Goal: Complete application form

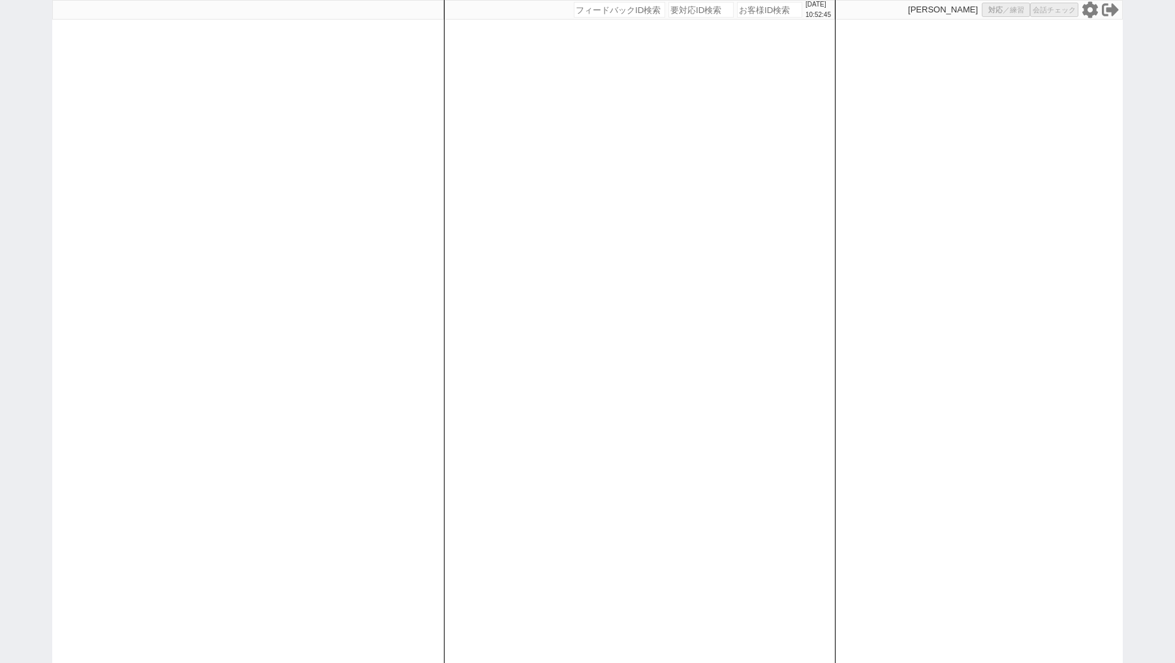
select select "100"
select select "1"
select select
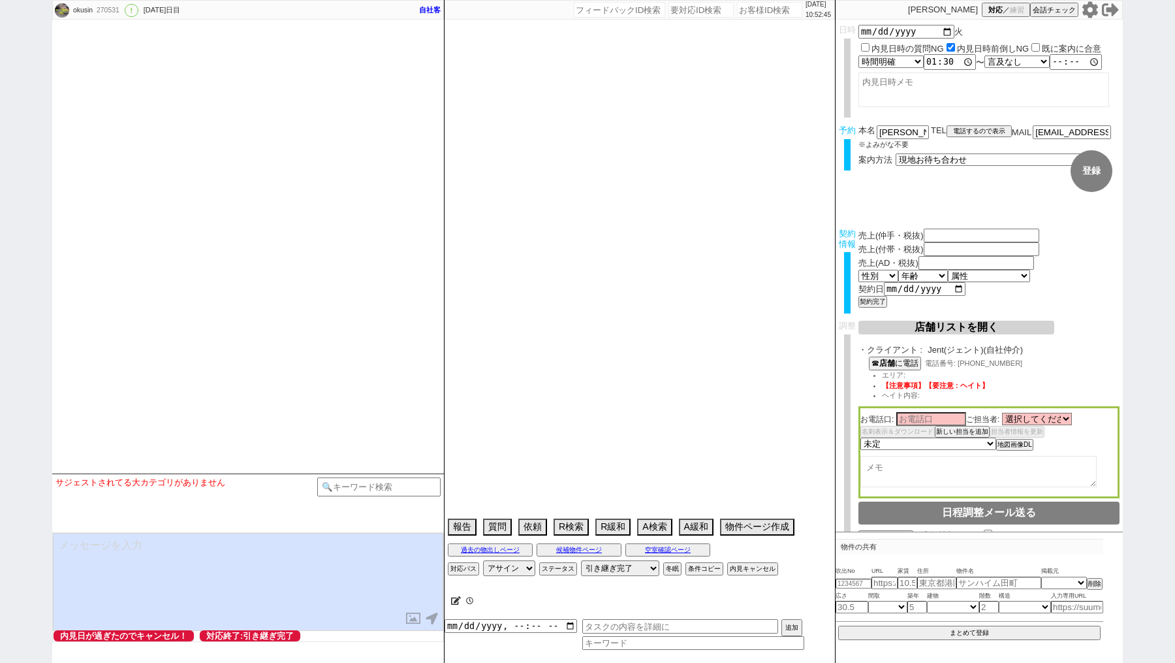
click at [746, 12] on input "number" at bounding box center [769, 10] width 65 height 16
type input "101500"
type input "0"
type input "203000"
type input "[DATE]"
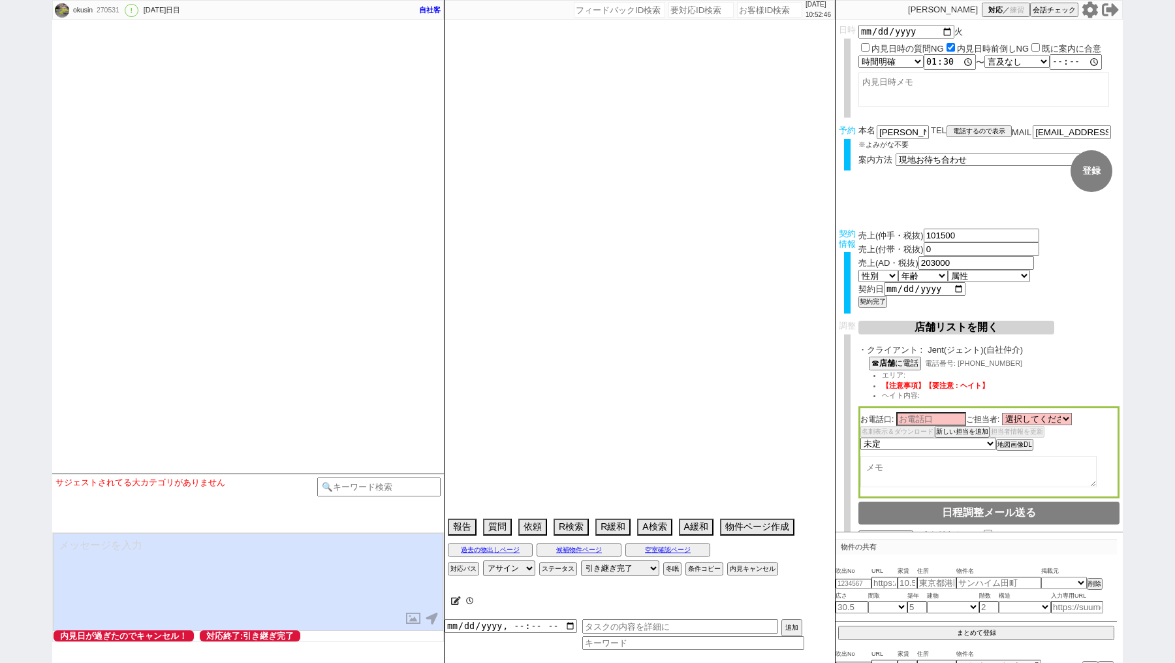
paste input "614226"
type input "614226"
type textarea "[PERSON_NAME]対応 @電話 15日10:14出ない、[DATE] 10:58出ない -> 物件空いてたよ、でもたぶん[DATE]〜[DATE]には…"
select select "15"
select select "0"
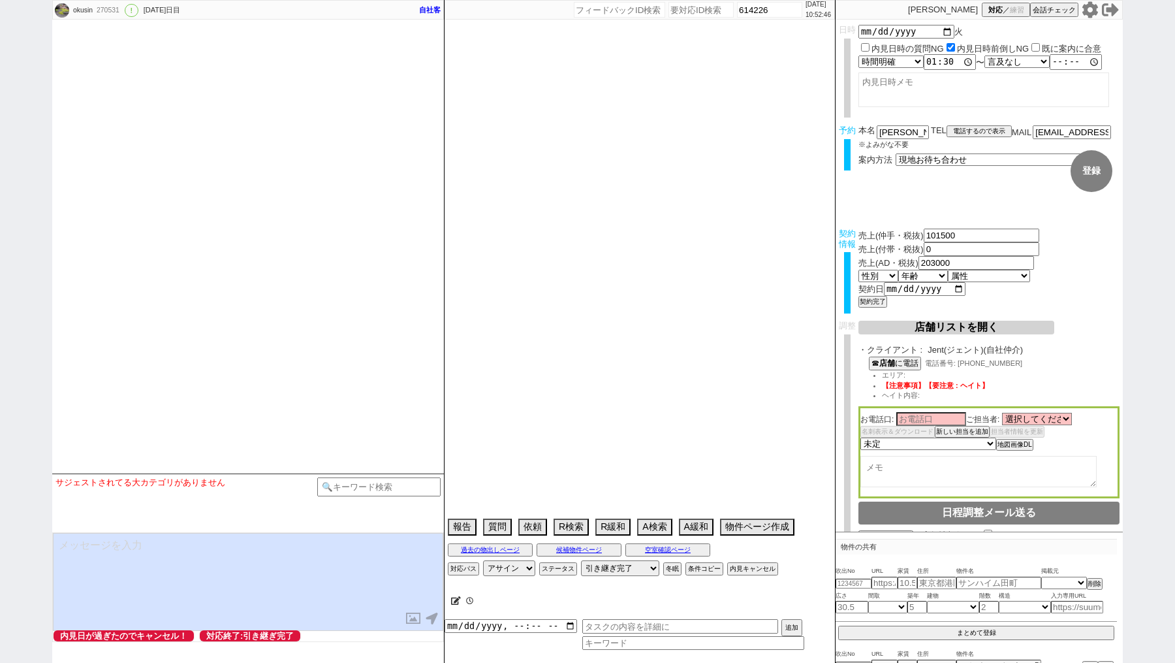
select select "47"
select select "[DATE]"
select select "44"
select select "[DATE]"
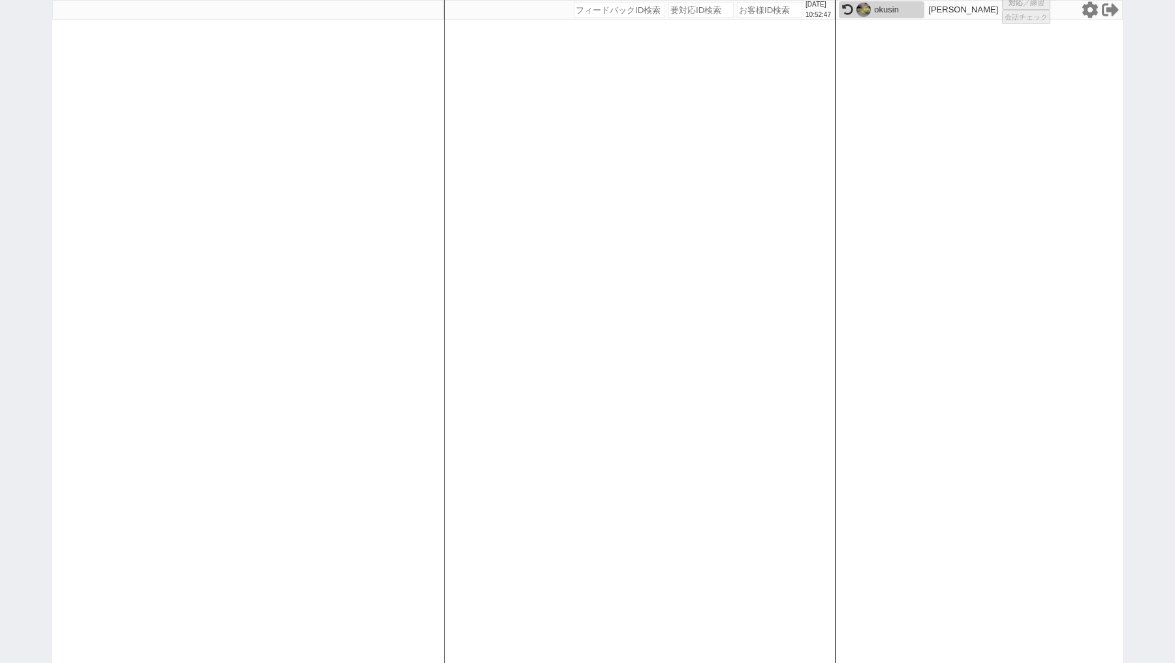
select select "1"
select select "2"
select select "10"
select select
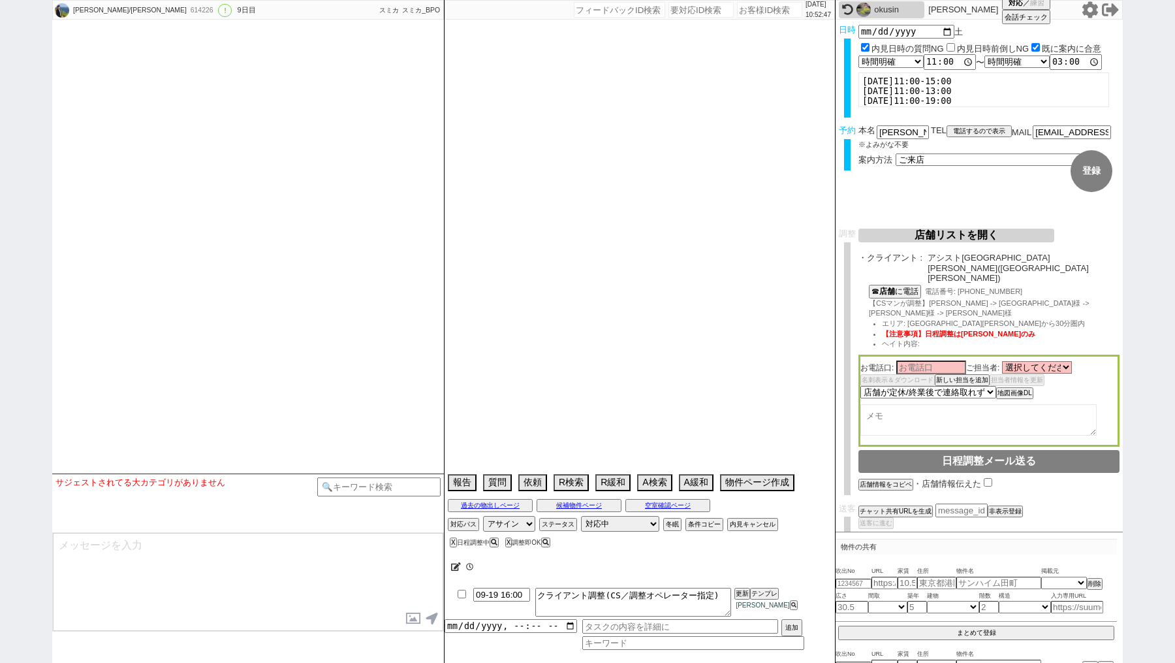
scroll to position [6101, 0]
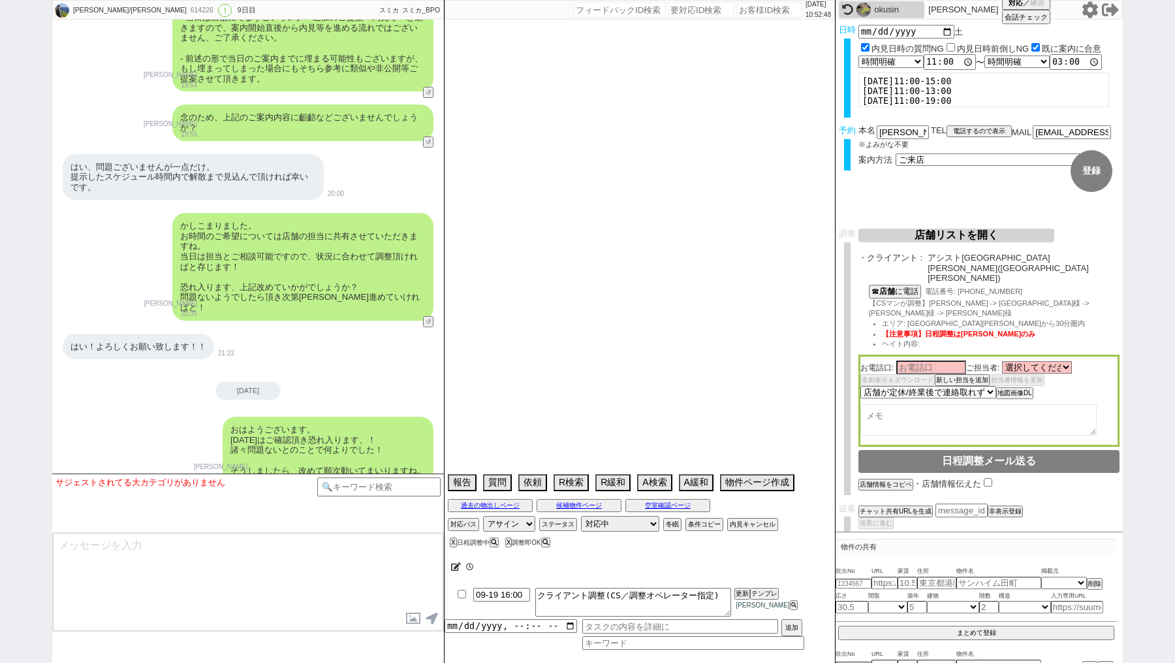
select select "2025"
select select "12"
select select "36"
select select "6"
select select "14"
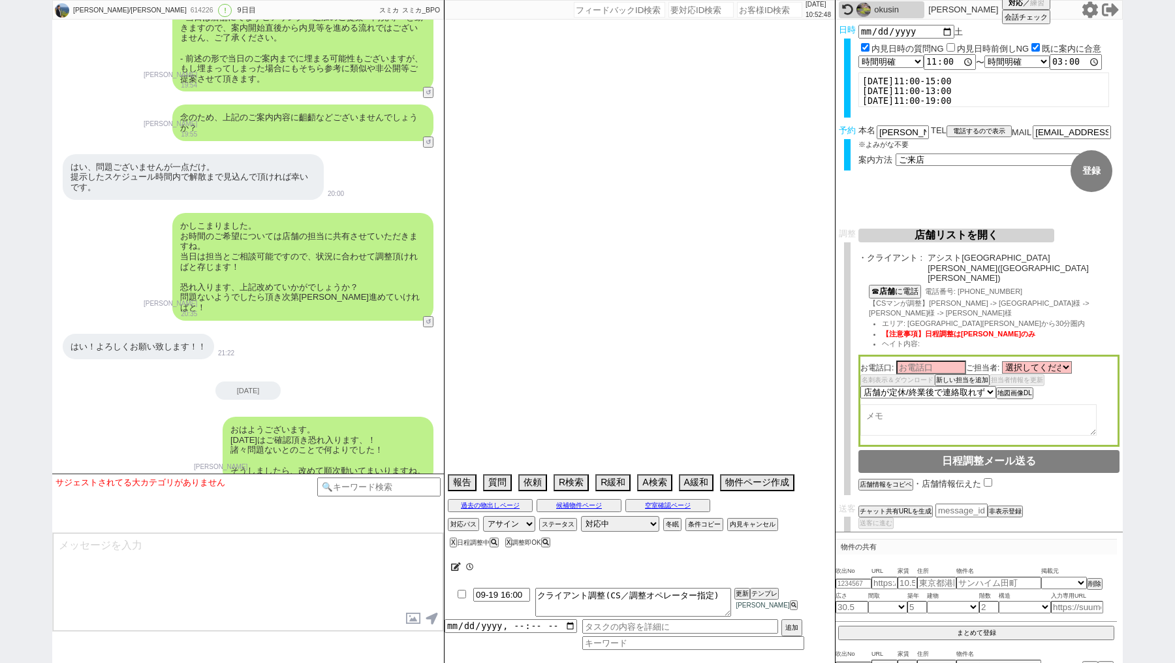
select select "469"
select select "69"
select select "[DATE]"
select select "23"
select select "744"
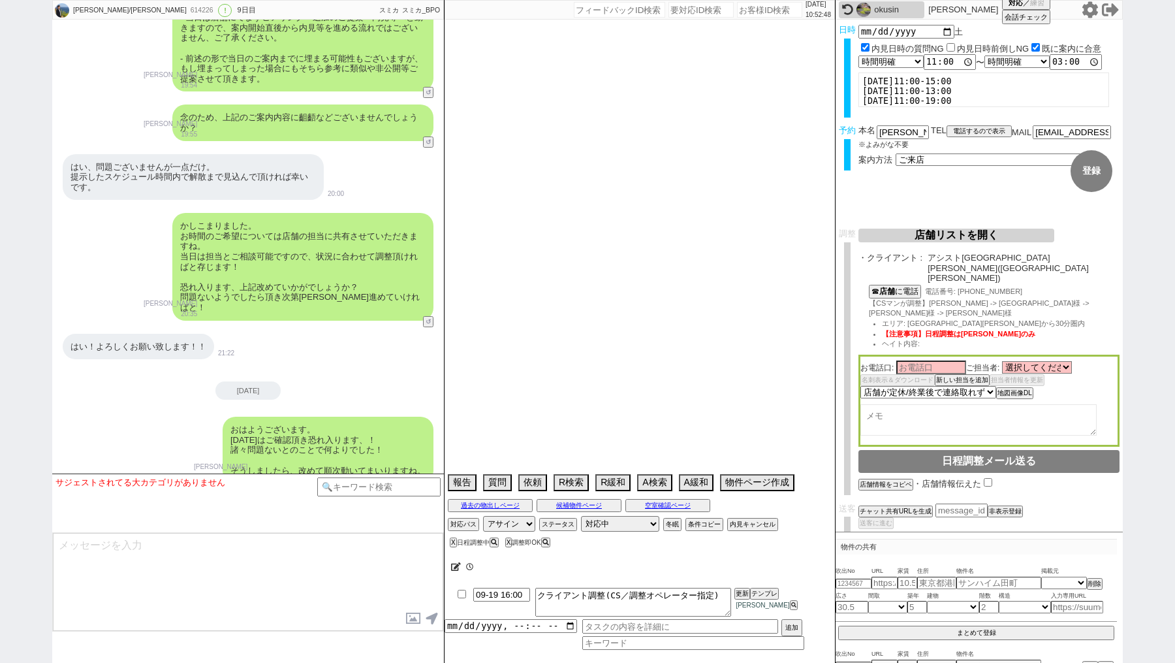
select select "70"
select select "[DATE]"
select select "75"
select select "[DATE]"
select select "67"
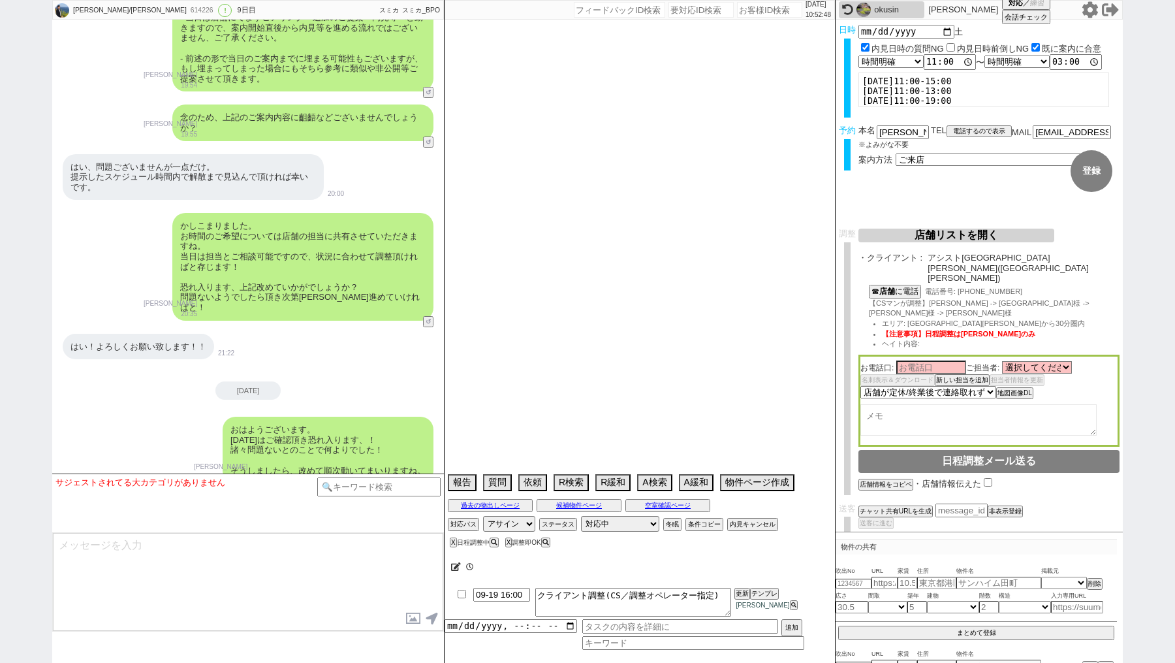
select select "57"
select select "59"
select select "[DATE]"
select select "77"
select select "[DATE]"
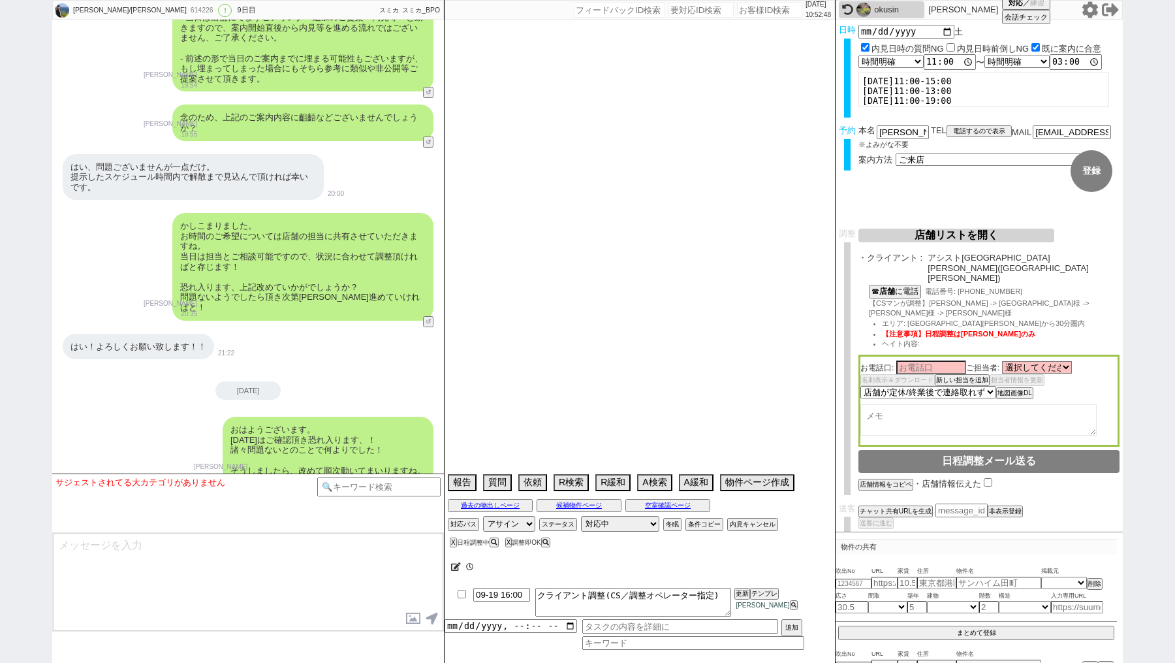
select select "54"
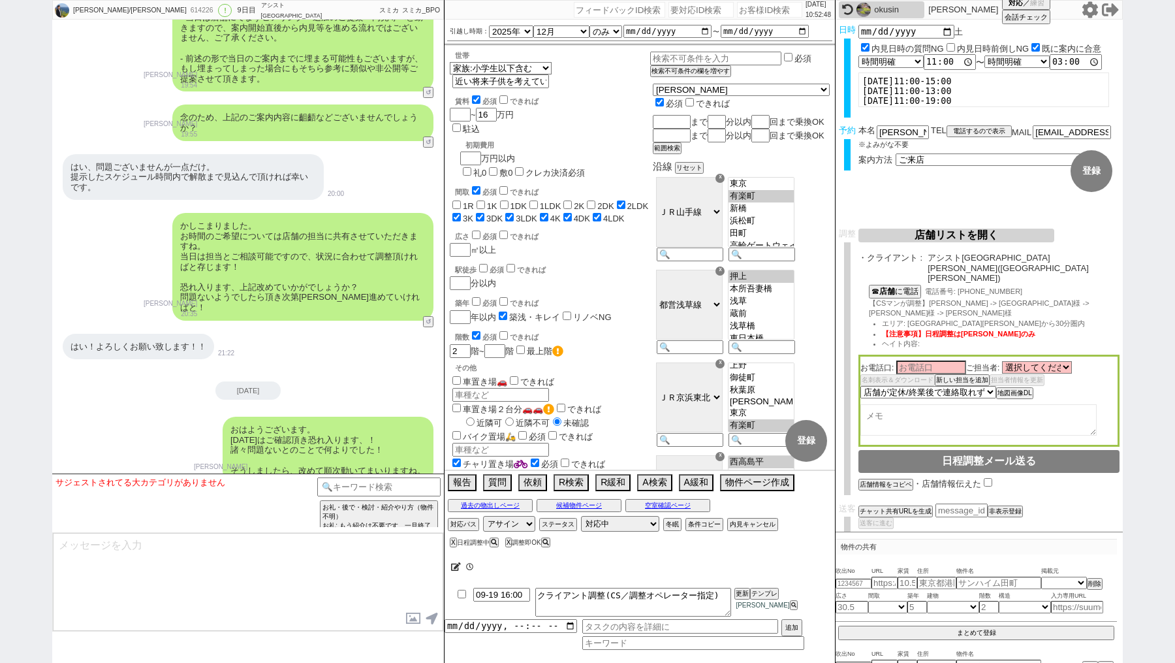
scroll to position [2, 0]
click at [1065, 134] on input "[EMAIL_ADDRESS][PERSON_NAME][DOMAIN_NAME]" at bounding box center [1072, 130] width 78 height 11
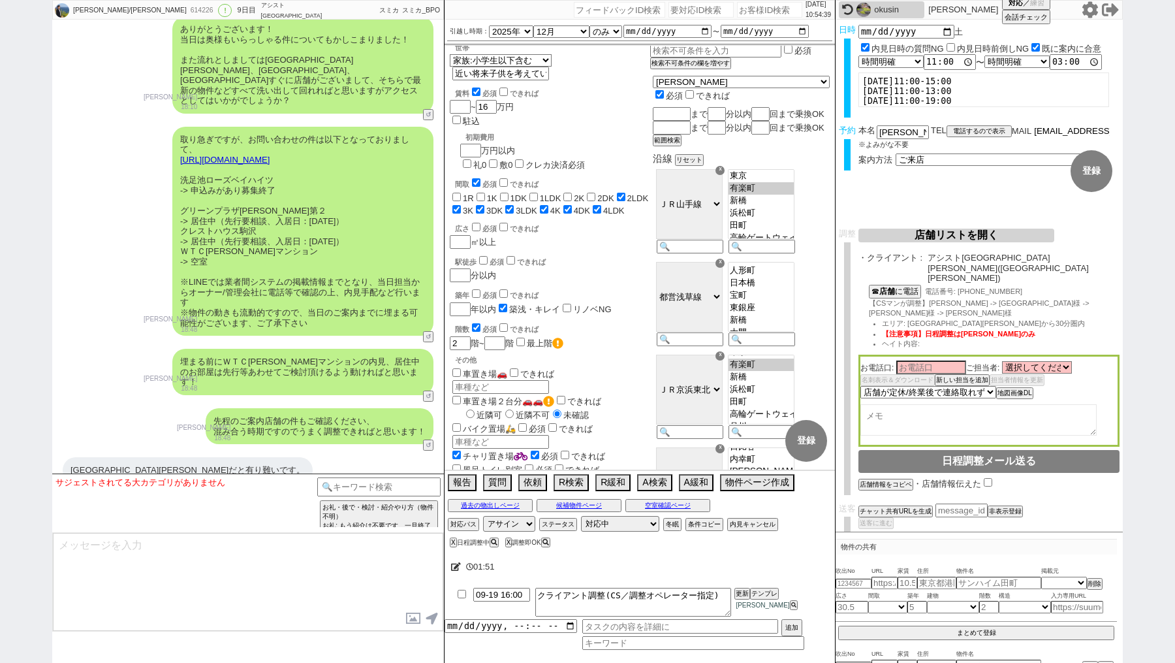
scroll to position [0, 0]
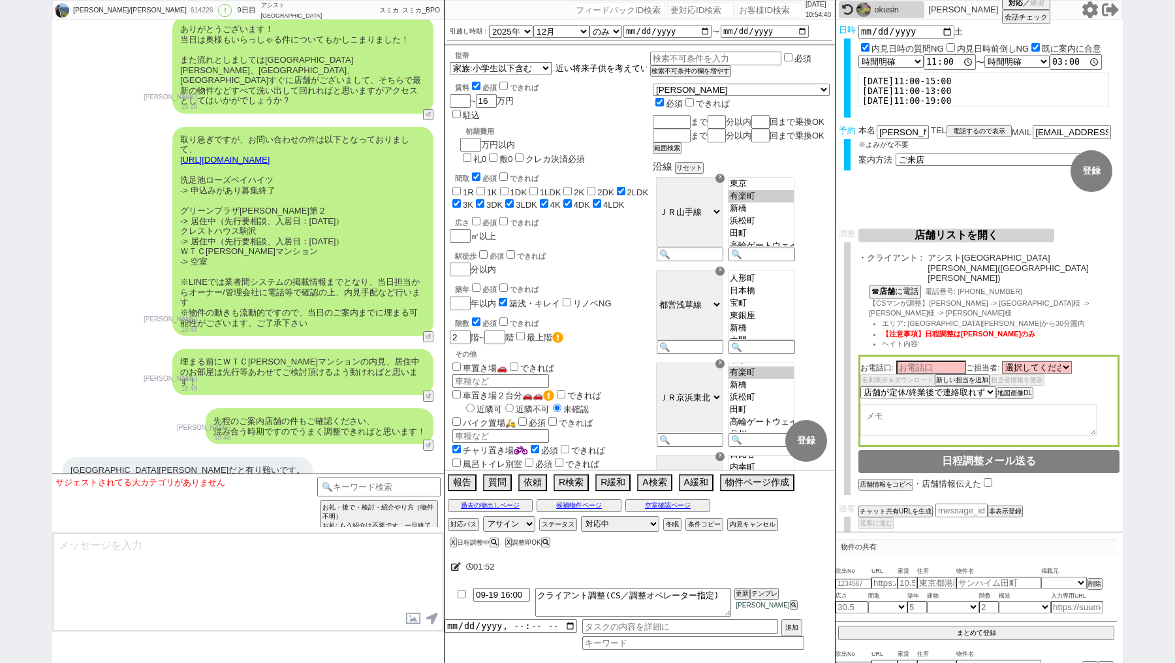
click at [601, 71] on input "近い将来子供を考えている" at bounding box center [601, 68] width 94 height 11
click at [616, 70] on input "近い将来子供を考えている" at bounding box center [601, 68] width 94 height 11
